Goal: Use online tool/utility: Utilize a website feature to perform a specific function

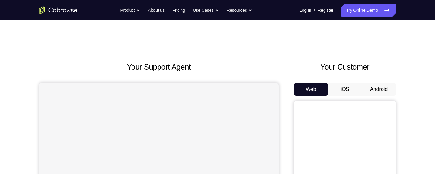
click at [369, 86] on button "Android" at bounding box center [379, 89] width 34 height 13
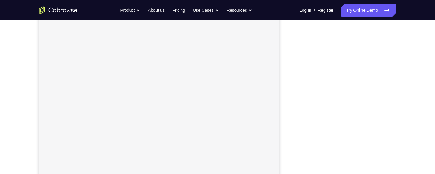
scroll to position [96, 0]
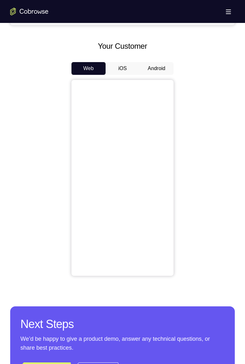
scroll to position [276, 0]
click at [107, 66] on button "iOS" at bounding box center [122, 68] width 34 height 13
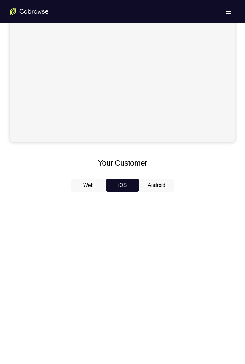
scroll to position [173, 0]
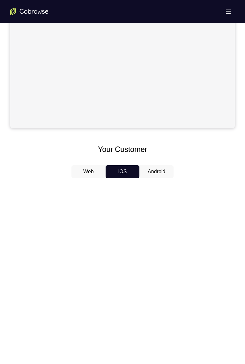
click at [156, 170] on button "Android" at bounding box center [156, 171] width 34 height 13
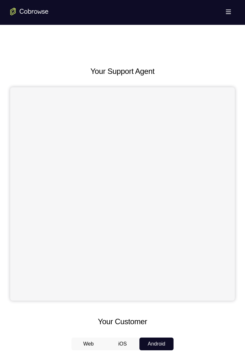
scroll to position [0, 0]
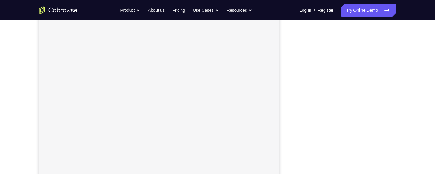
scroll to position [100, 0]
click at [296, 88] on div at bounding box center [345, 98] width 102 height 196
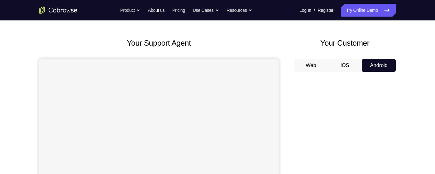
scroll to position [24, 0]
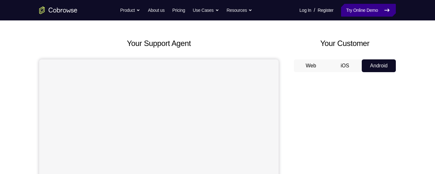
click at [365, 13] on link "Try Online Demo" at bounding box center [368, 10] width 55 height 13
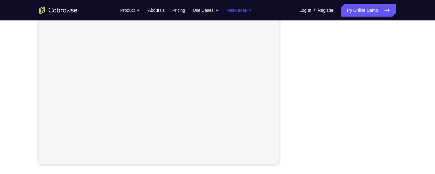
scroll to position [132, 0]
click at [409, 83] on div "Your Support Agent Your Customer Web iOS Android Next Steps We’d be happy to gi…" at bounding box center [218, 98] width 408 height 420
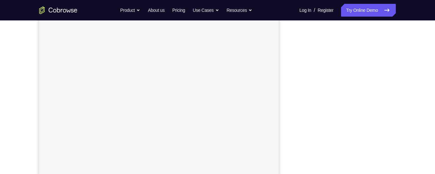
scroll to position [118, 0]
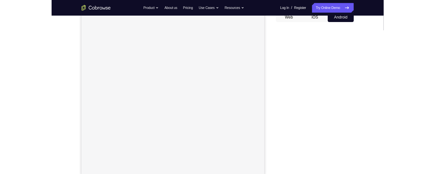
scroll to position [67, 0]
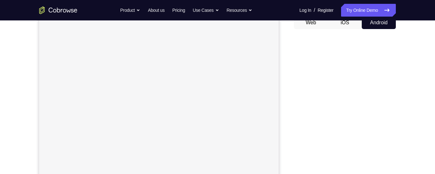
click at [348, 26] on button "iOS" at bounding box center [345, 22] width 34 height 13
click at [384, 22] on button "Android" at bounding box center [379, 22] width 34 height 13
click at [352, 26] on button "iOS" at bounding box center [345, 22] width 34 height 13
click at [375, 26] on button "Android" at bounding box center [379, 22] width 34 height 13
click at [342, 27] on button "iOS" at bounding box center [345, 22] width 34 height 13
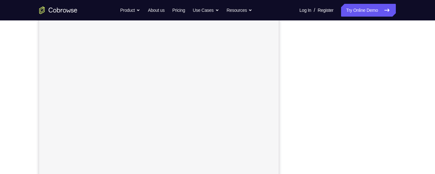
scroll to position [91, 0]
